Goal: Task Accomplishment & Management: Complete application form

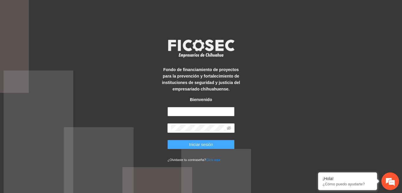
type input "**********"
click at [186, 143] on button "Iniciar sesión" at bounding box center [200, 144] width 67 height 9
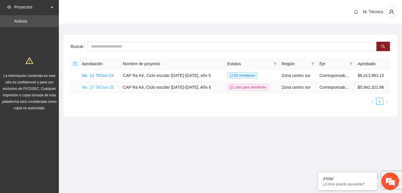
click at [99, 88] on link "No. 27-76/Jun-25" at bounding box center [98, 87] width 32 height 5
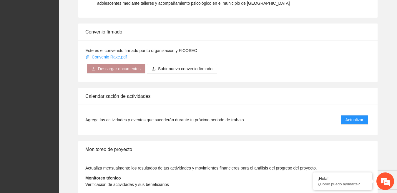
scroll to position [580, 0]
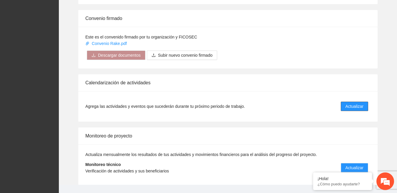
click at [358, 103] on span "Actualizar" at bounding box center [354, 106] width 18 height 6
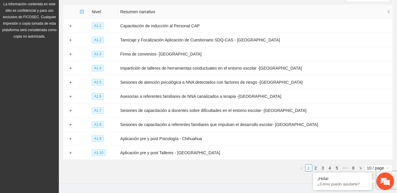
scroll to position [72, 0]
click at [321, 166] on link "3" at bounding box center [322, 167] width 6 height 6
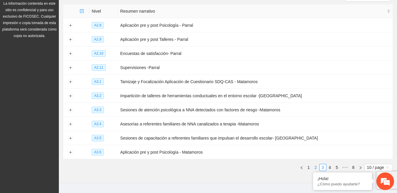
click at [316, 164] on link "2" at bounding box center [315, 167] width 6 height 6
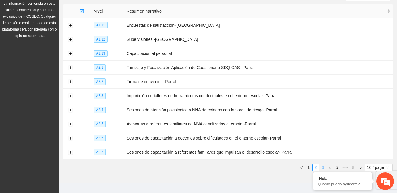
click at [323, 165] on link "3" at bounding box center [322, 167] width 6 height 6
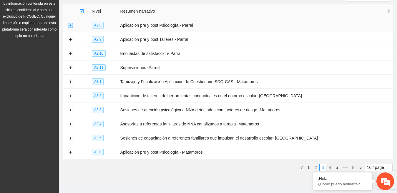
click at [69, 25] on button "Expand row" at bounding box center [70, 25] width 5 height 5
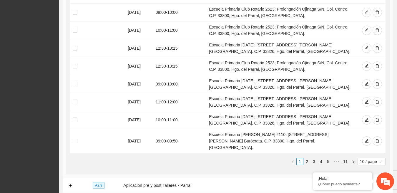
scroll to position [188, 0]
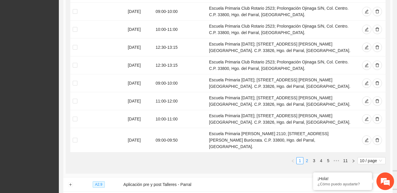
click at [307, 158] on link "2" at bounding box center [306, 161] width 6 height 6
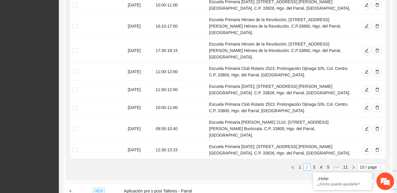
click at [307, 164] on link "2" at bounding box center [306, 167] width 6 height 6
click at [314, 164] on link "3" at bounding box center [314, 167] width 6 height 6
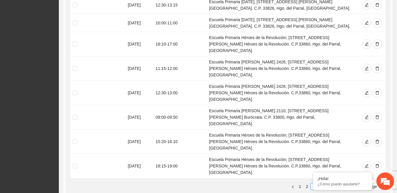
click at [329, 183] on link "5" at bounding box center [328, 186] width 6 height 6
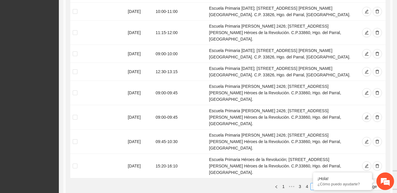
click at [327, 183] on link "7" at bounding box center [328, 186] width 6 height 6
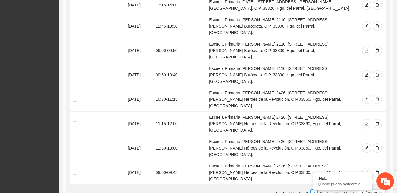
click at [329, 190] on link "9" at bounding box center [328, 193] width 6 height 6
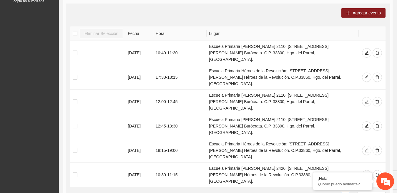
scroll to position [111, 0]
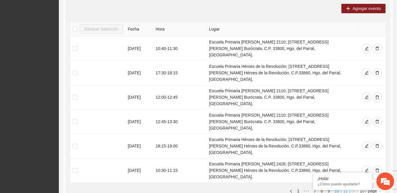
click at [336, 188] on link "10" at bounding box center [336, 191] width 8 height 6
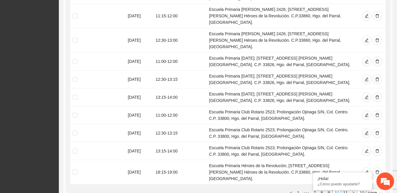
scroll to position [169, 0]
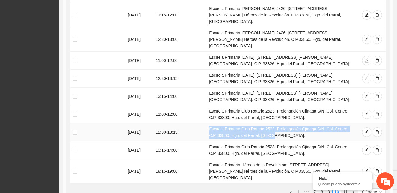
drag, startPoint x: 261, startPoint y: 117, endPoint x: 206, endPoint y: 110, distance: 55.5
click at [206, 123] on td "Escuela Primaria Club Rotario 2523; Prolongación Ojinaga S/N, Col. Centro. C.P.…" at bounding box center [282, 132] width 152 height 18
copy td "Escuela Primaria Club Rotario 2523; Prolongación Ojinaga S/N, Col. Centro. C.P.…"
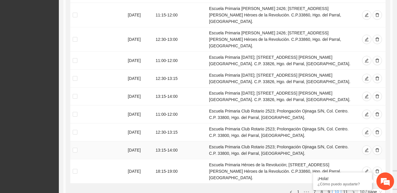
click at [284, 141] on td "Escuela Primaria Club Rotario 2523; Prolongación Ojinaga S/N, Col. Centro. C.P.…" at bounding box center [282, 150] width 152 height 18
click at [378, 95] on icon "delete" at bounding box center [377, 97] width 4 height 4
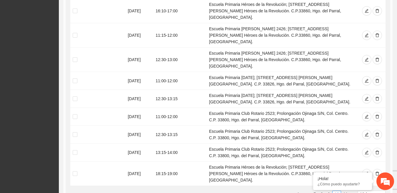
scroll to position [150, 0]
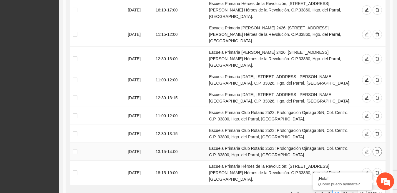
click at [376, 150] on icon "delete" at bounding box center [377, 152] width 4 height 4
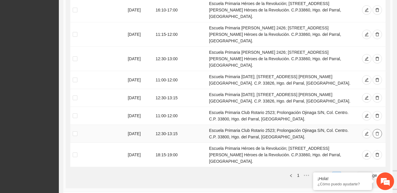
click at [377, 132] on icon "delete" at bounding box center [377, 134] width 4 height 4
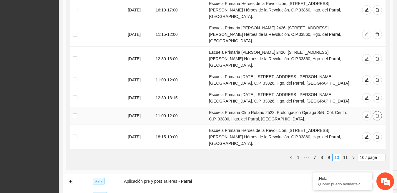
click at [377, 111] on button "button" at bounding box center [376, 115] width 9 height 9
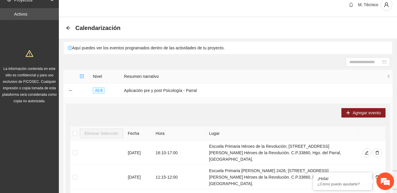
scroll to position [0, 0]
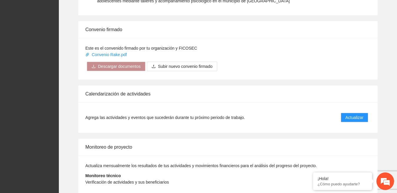
scroll to position [570, 0]
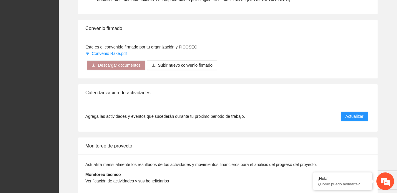
click at [348, 113] on span "Actualizar" at bounding box center [354, 116] width 18 height 6
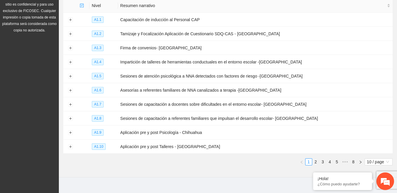
scroll to position [83, 0]
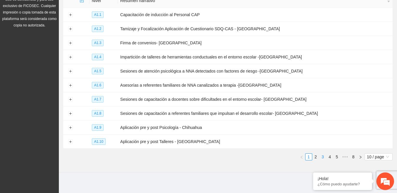
click at [322, 156] on link "3" at bounding box center [322, 157] width 6 height 6
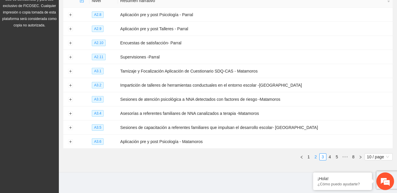
click at [316, 154] on link "2" at bounding box center [315, 157] width 6 height 6
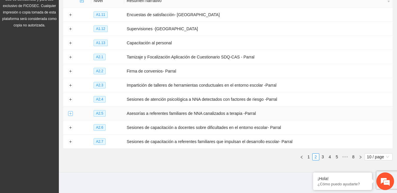
click at [73, 111] on button "Expand row" at bounding box center [70, 113] width 5 height 5
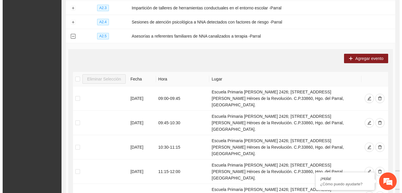
scroll to position [165, 0]
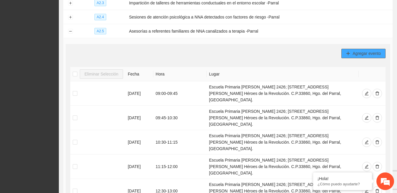
click at [365, 53] on span "Agregar evento" at bounding box center [366, 53] width 28 height 6
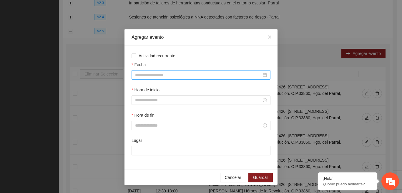
click at [264, 76] on div at bounding box center [201, 75] width 132 height 6
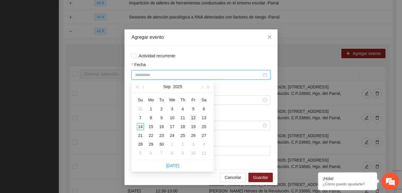
type input "**********"
click at [192, 119] on div "12" at bounding box center [193, 117] width 7 height 7
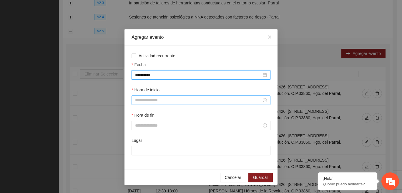
click at [263, 100] on div at bounding box center [201, 100] width 132 height 6
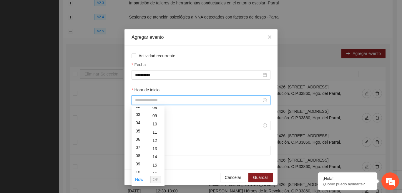
scroll to position [63, 0]
click at [139, 138] on div "11" at bounding box center [139, 139] width 16 height 8
type input "*****"
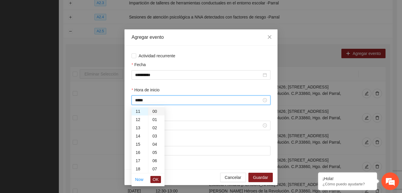
click at [154, 113] on div "00" at bounding box center [156, 111] width 16 height 8
click at [156, 181] on span "OK" at bounding box center [156, 179] width 6 height 6
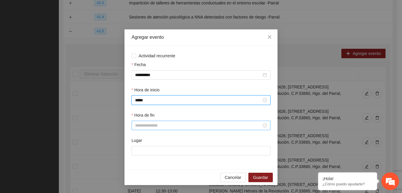
click at [202, 123] on input "Hora de fin" at bounding box center [198, 125] width 126 height 6
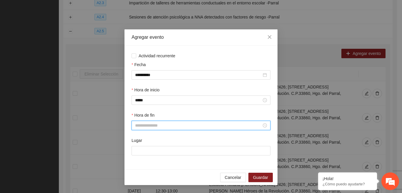
click at [202, 123] on input "Hora de fin" at bounding box center [198, 125] width 126 height 6
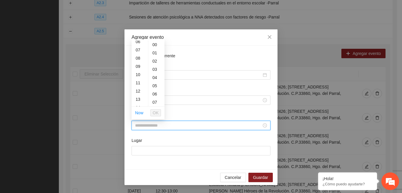
scroll to position [58, 0]
click at [140, 86] on div "12" at bounding box center [139, 85] width 16 height 8
type input "*****"
click at [155, 44] on div "00" at bounding box center [156, 45] width 16 height 8
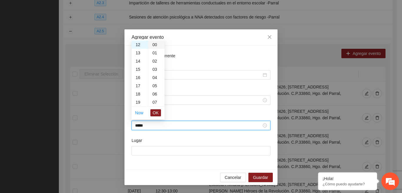
click at [155, 44] on div "00" at bounding box center [156, 45] width 16 height 8
click at [155, 112] on span "OK" at bounding box center [156, 113] width 6 height 6
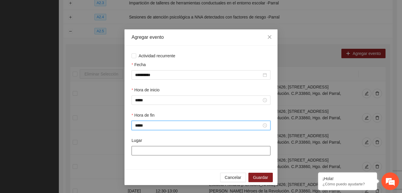
click at [153, 151] on input "Lugar" at bounding box center [200, 150] width 139 height 9
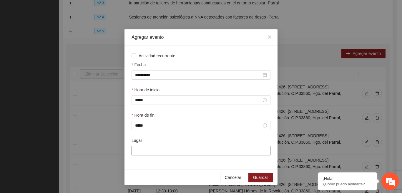
paste input "**********"
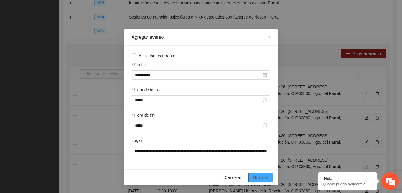
type input "**********"
click at [256, 176] on span "Guardar" at bounding box center [260, 177] width 15 height 6
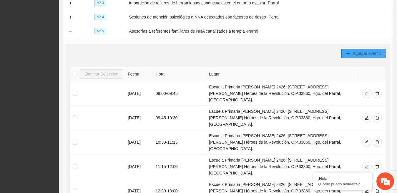
click at [367, 51] on span "Agregar evento" at bounding box center [366, 53] width 28 height 6
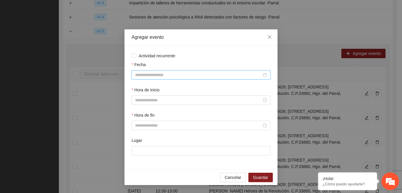
click at [245, 77] on input "Fecha" at bounding box center [198, 75] width 126 height 6
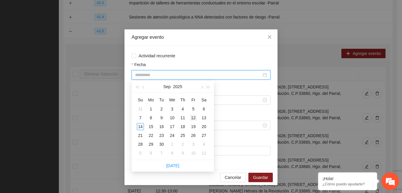
type input "**********"
click at [192, 118] on div "12" at bounding box center [193, 117] width 7 height 7
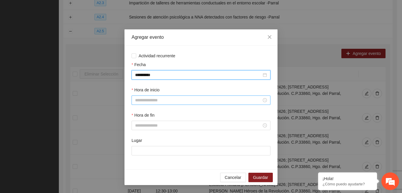
click at [202, 103] on input "Hora de inicio" at bounding box center [198, 100] width 126 height 6
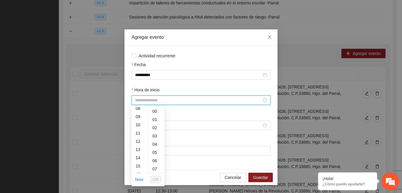
scroll to position [71, 0]
click at [140, 138] on div "12" at bounding box center [139, 139] width 16 height 8
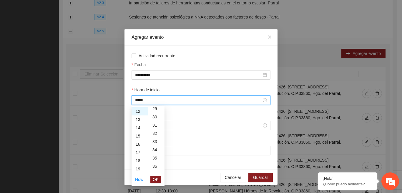
scroll to position [244, 0]
click at [156, 115] on div "30" at bounding box center [156, 114] width 16 height 8
type input "*****"
click at [155, 179] on span "OK" at bounding box center [156, 179] width 6 height 6
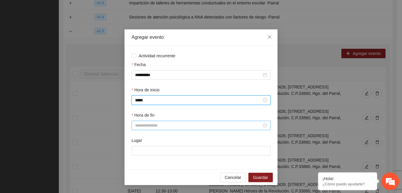
click at [191, 125] on input "Hora de fin" at bounding box center [198, 125] width 126 height 6
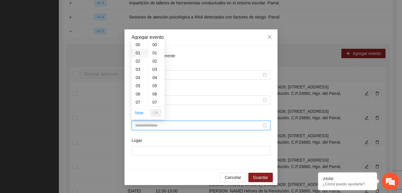
click at [139, 54] on div "01" at bounding box center [139, 53] width 16 height 8
click at [156, 46] on div "15" at bounding box center [156, 46] width 16 height 8
click at [139, 84] on div "13" at bounding box center [139, 83] width 16 height 8
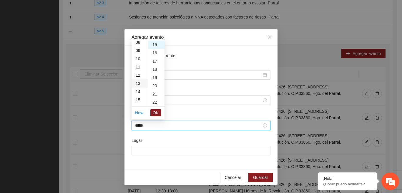
type input "*****"
click at [156, 111] on span "OK" at bounding box center [156, 113] width 6 height 6
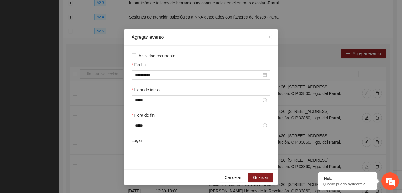
click at [147, 152] on input "Lugar" at bounding box center [200, 150] width 139 height 9
paste input "**********"
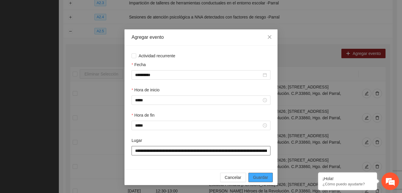
type input "**********"
click at [254, 177] on span "Guardar" at bounding box center [260, 177] width 15 height 6
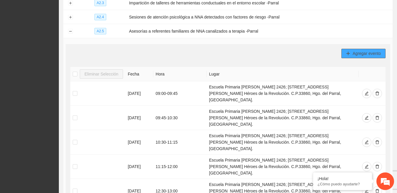
click at [351, 50] on button "Agregar evento" at bounding box center [363, 53] width 44 height 9
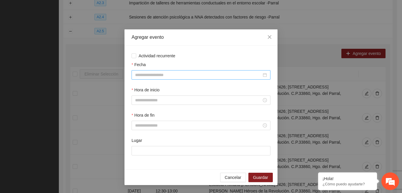
click at [231, 73] on input "Fecha" at bounding box center [198, 75] width 126 height 6
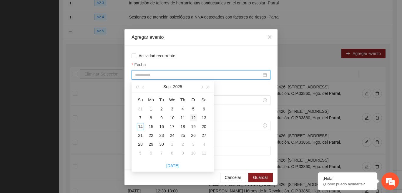
type input "**********"
click at [192, 117] on div "12" at bounding box center [193, 117] width 7 height 7
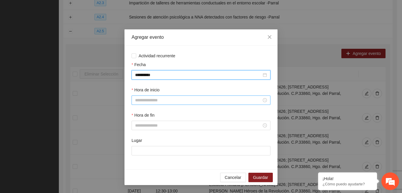
click at [254, 102] on input "Hora de inicio" at bounding box center [198, 100] width 126 height 6
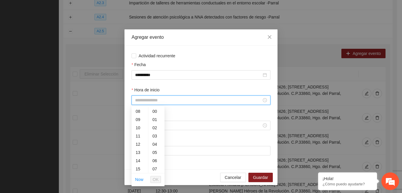
scroll to position [67, 0]
click at [140, 151] on div "13" at bounding box center [139, 151] width 16 height 8
click at [156, 127] on div "15" at bounding box center [156, 127] width 16 height 8
type input "*****"
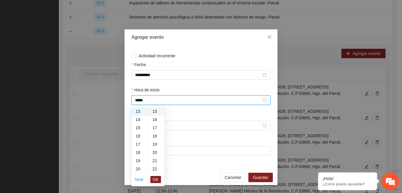
scroll to position [123, 0]
click at [176, 119] on div "Hora de fin" at bounding box center [200, 116] width 139 height 9
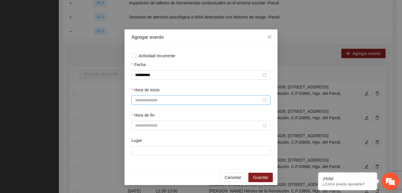
click at [179, 102] on input "Hora de inicio" at bounding box center [198, 100] width 126 height 6
click at [139, 113] on div "13" at bounding box center [139, 111] width 16 height 8
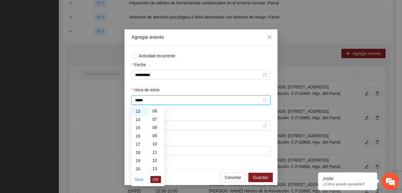
scroll to position [87, 0]
click at [156, 147] on div "15" at bounding box center [156, 147] width 16 height 8
type input "*****"
click at [156, 177] on span "OK" at bounding box center [156, 179] width 6 height 6
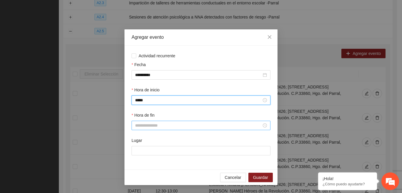
click at [264, 126] on div at bounding box center [201, 125] width 132 height 6
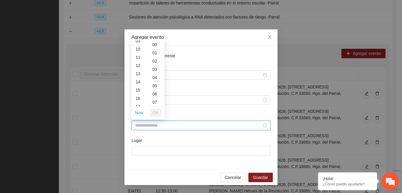
scroll to position [79, 0]
click at [137, 81] on div "14" at bounding box center [139, 81] width 16 height 8
type input "*****"
click at [153, 46] on div "00" at bounding box center [156, 45] width 16 height 8
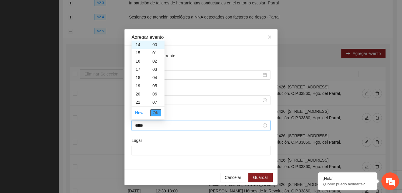
click at [154, 111] on span "OK" at bounding box center [156, 113] width 6 height 6
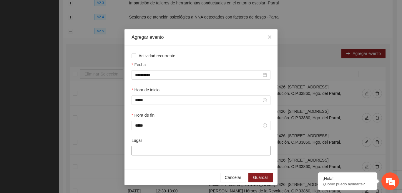
click at [147, 148] on input "Lugar" at bounding box center [200, 150] width 139 height 9
paste input "**********"
type input "**********"
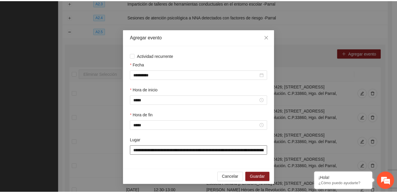
scroll to position [0, 63]
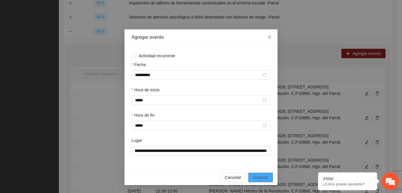
click at [263, 177] on span "Guardar" at bounding box center [260, 177] width 15 height 6
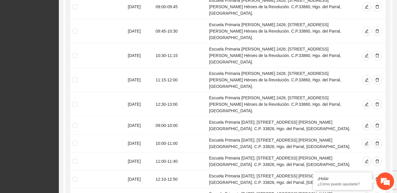
scroll to position [253, 0]
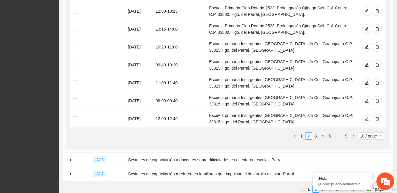
scroll to position [318, 0]
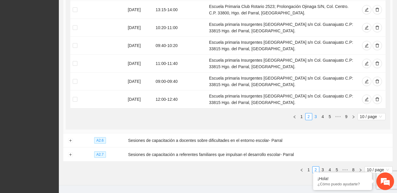
click at [316, 114] on link "3" at bounding box center [315, 117] width 6 height 6
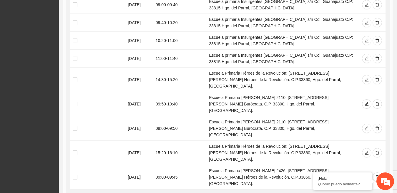
scroll to position [271, 0]
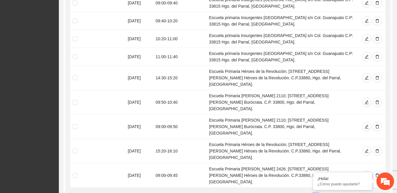
click at [324, 193] on link "4" at bounding box center [322, 196] width 6 height 6
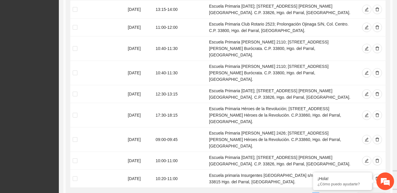
click at [323, 193] on link "5" at bounding box center [322, 196] width 6 height 6
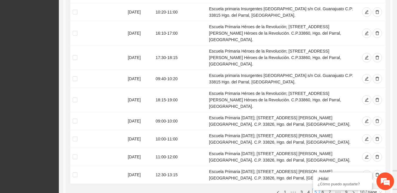
scroll to position [273, 0]
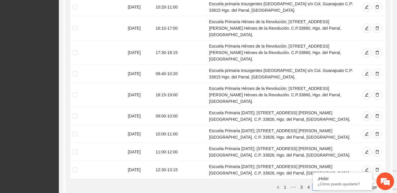
click at [322, 184] on link "6" at bounding box center [322, 187] width 6 height 6
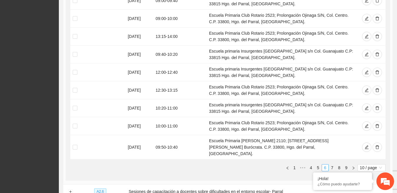
click at [322, 165] on link "6" at bounding box center [325, 168] width 6 height 6
click at [316, 165] on link "5" at bounding box center [318, 168] width 6 height 6
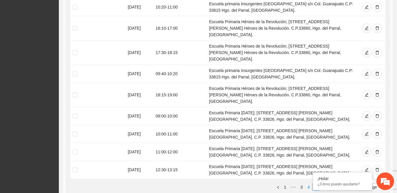
drag, startPoint x: 316, startPoint y: 160, endPoint x: 310, endPoint y: 160, distance: 5.3
click at [310, 184] on ul "1 ••• 3 4 5 6 7 ••• 9 10 / page" at bounding box center [227, 187] width 315 height 7
click at [302, 184] on link "3" at bounding box center [301, 187] width 6 height 6
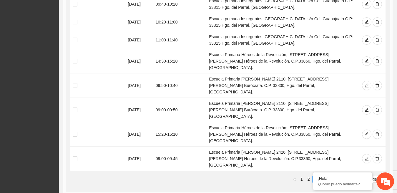
scroll to position [299, 0]
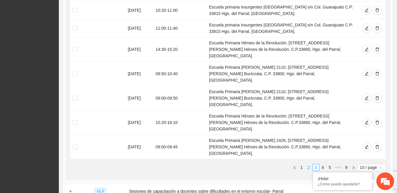
click at [308, 164] on link "2" at bounding box center [308, 167] width 6 height 6
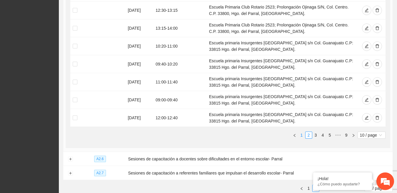
click at [302, 133] on link "1" at bounding box center [301, 135] width 6 height 6
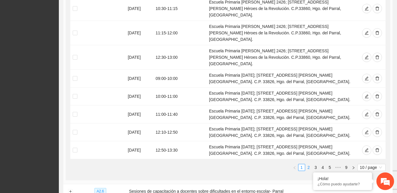
click at [307, 164] on link "2" at bounding box center [308, 167] width 6 height 6
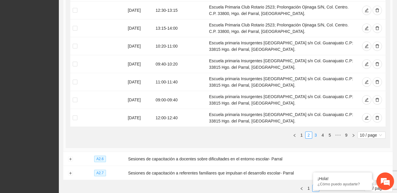
click at [314, 133] on link "3" at bounding box center [315, 135] width 6 height 6
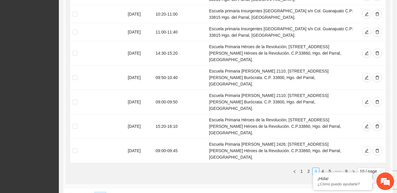
scroll to position [296, 0]
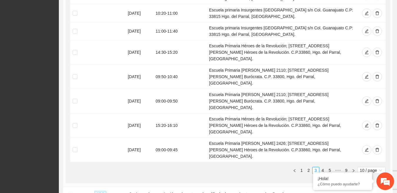
click at [69, 192] on button "Expand row" at bounding box center [70, 194] width 5 height 5
click at [69, 192] on button "Collapse row" at bounding box center [70, 194] width 5 height 5
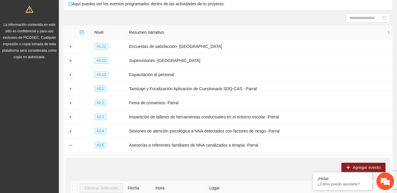
scroll to position [0, 0]
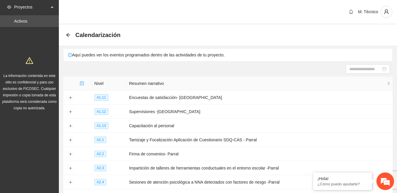
click at [34, 9] on span "Proyectos" at bounding box center [31, 7] width 35 height 12
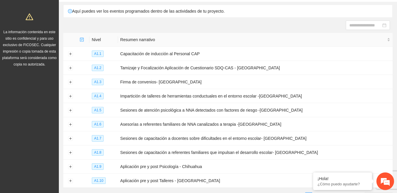
scroll to position [83, 0]
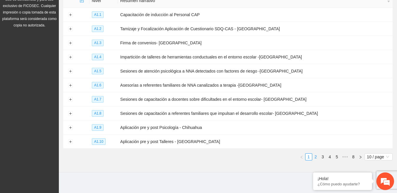
click at [316, 156] on link "2" at bounding box center [315, 157] width 6 height 6
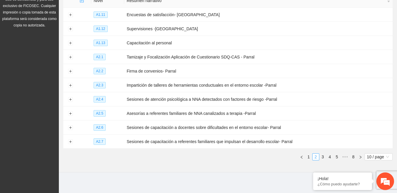
scroll to position [0, 0]
click at [316, 156] on link "2" at bounding box center [315, 157] width 6 height 6
click at [321, 155] on link "3" at bounding box center [322, 157] width 6 height 6
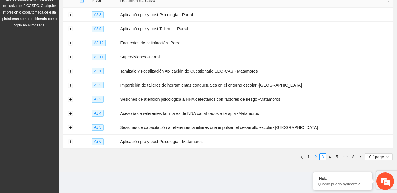
click at [313, 154] on link "2" at bounding box center [315, 157] width 6 height 6
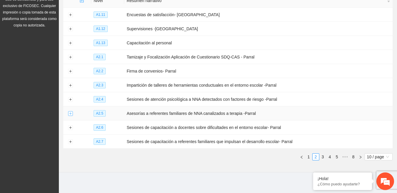
click at [69, 112] on button "Expand row" at bounding box center [70, 113] width 5 height 5
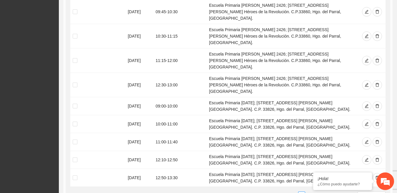
scroll to position [277, 0]
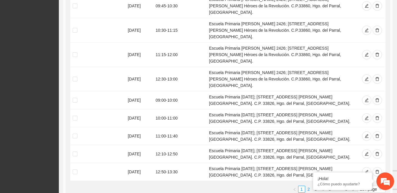
click at [309, 186] on link "2" at bounding box center [308, 189] width 6 height 6
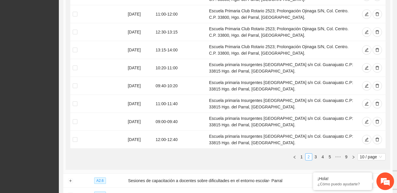
click at [309, 155] on link "2" at bounding box center [308, 157] width 6 height 6
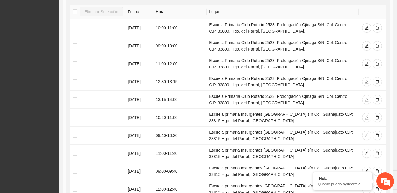
scroll to position [223, 0]
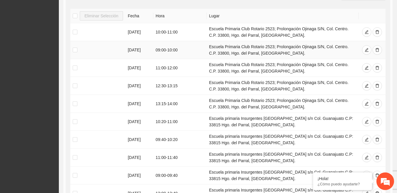
click at [241, 46] on td "Escuela Primaria Club Rotario 2523; Prolongación Ojinaga S/N, Col. Centro. C.P.…" at bounding box center [282, 50] width 152 height 18
